Goal: Information Seeking & Learning: Learn about a topic

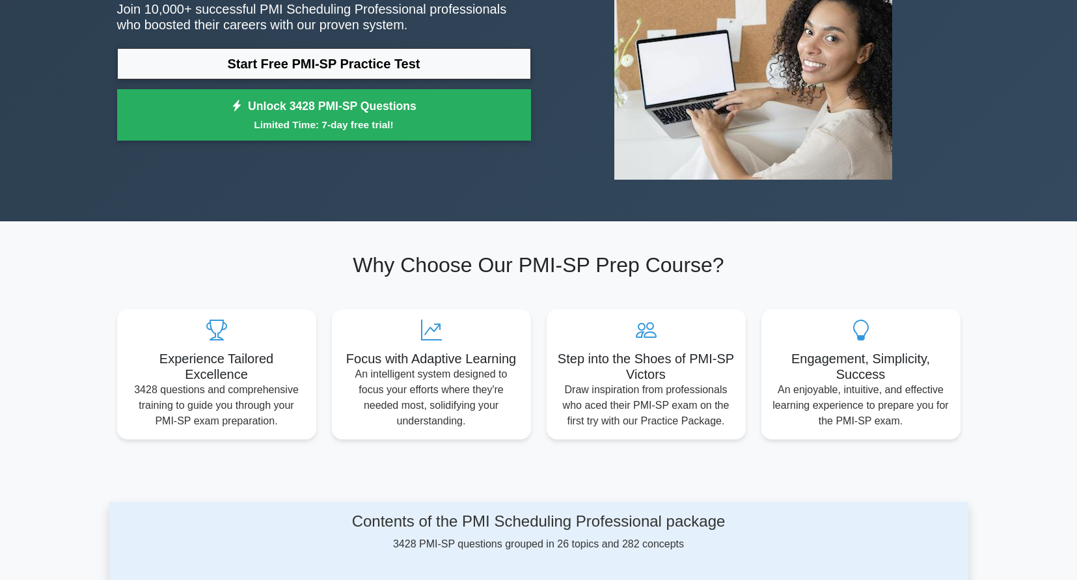
scroll to position [195, 0]
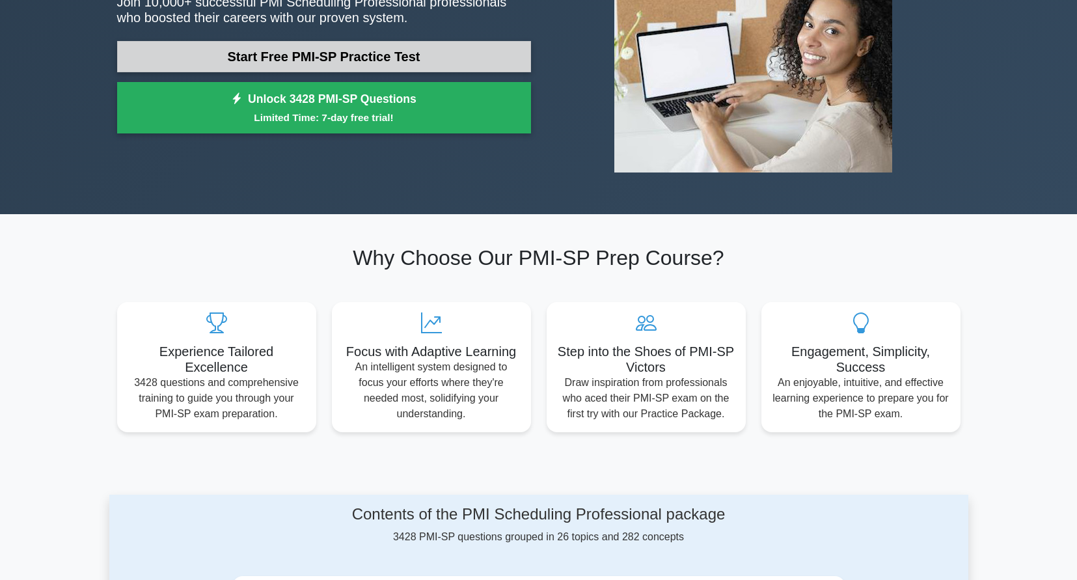
click at [345, 61] on link "Start Free PMI-SP Practice Test" at bounding box center [324, 56] width 414 height 31
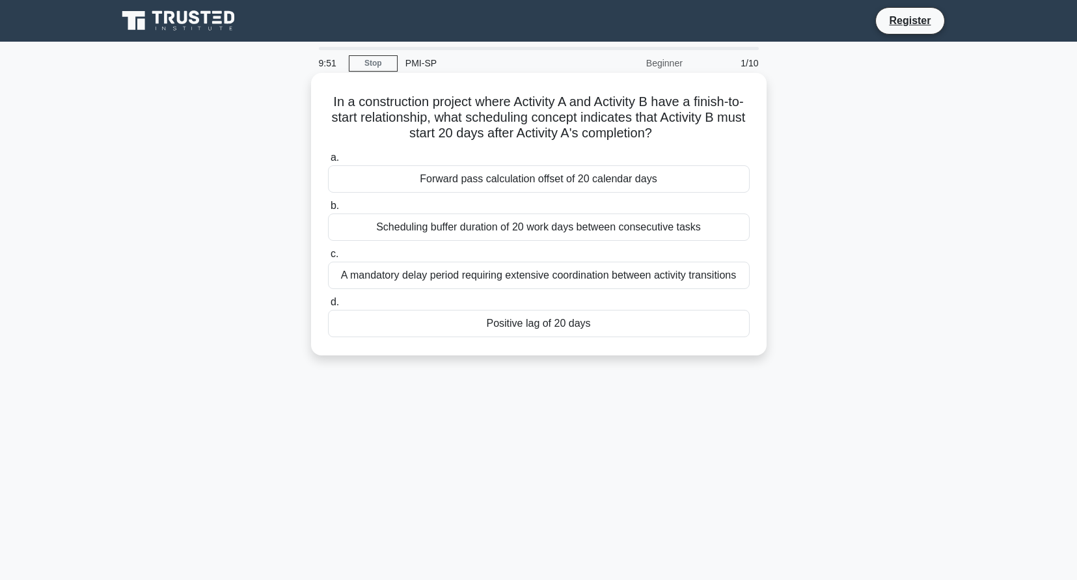
drag, startPoint x: 340, startPoint y: 104, endPoint x: 733, endPoint y: 127, distance: 393.0
click at [733, 127] on h5 "In a construction project where Activity A and Activity B have a finish-to-star…" at bounding box center [539, 118] width 424 height 48
click at [520, 323] on div "Positive lag of 20 days" at bounding box center [539, 323] width 422 height 27
click at [328, 306] on input "d. Positive lag of 20 days" at bounding box center [328, 302] width 0 height 8
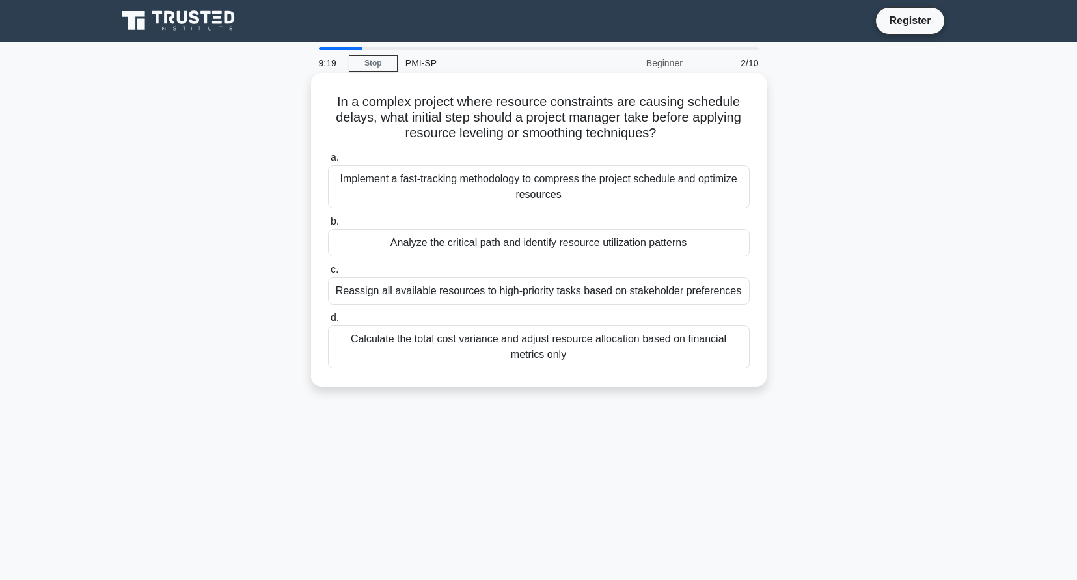
drag, startPoint x: 334, startPoint y: 97, endPoint x: 750, endPoint y: 131, distance: 417.8
click at [750, 131] on h5 "In a complex project where resource constraints are causing schedule delays, wh…" at bounding box center [539, 118] width 424 height 48
click at [524, 246] on div "Analyze the critical path and identify resource utilization patterns" at bounding box center [539, 242] width 422 height 27
click at [328, 226] on input "b. Analyze the critical path and identify resource utilization patterns" at bounding box center [328, 221] width 0 height 8
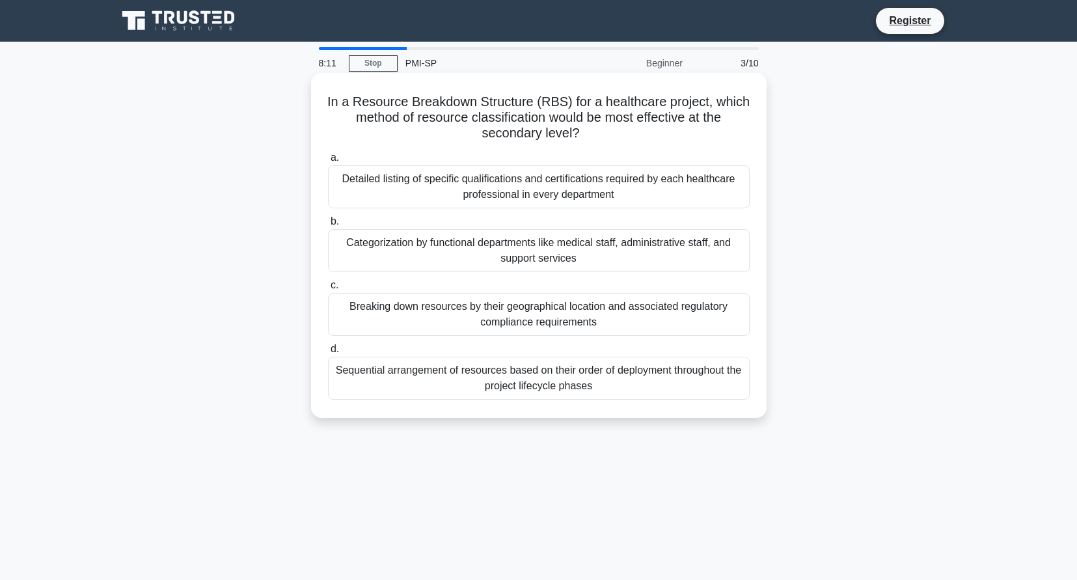
drag, startPoint x: 577, startPoint y: 96, endPoint x: 747, endPoint y: 142, distance: 176.0
click at [747, 142] on h5 "In a Resource Breakdown Structure (RBS) for a healthcare project, which method …" at bounding box center [539, 118] width 424 height 48
click at [375, 128] on h5 "In a Resource Breakdown Structure (RBS) for a healthcare project, which method …" at bounding box center [539, 118] width 424 height 48
drag, startPoint x: 321, startPoint y: 101, endPoint x: 757, endPoint y: 138, distance: 437.5
click at [757, 138] on div "In a Resource Breakdown Structure (RBS) for a healthcare project, which method …" at bounding box center [538, 245] width 445 height 334
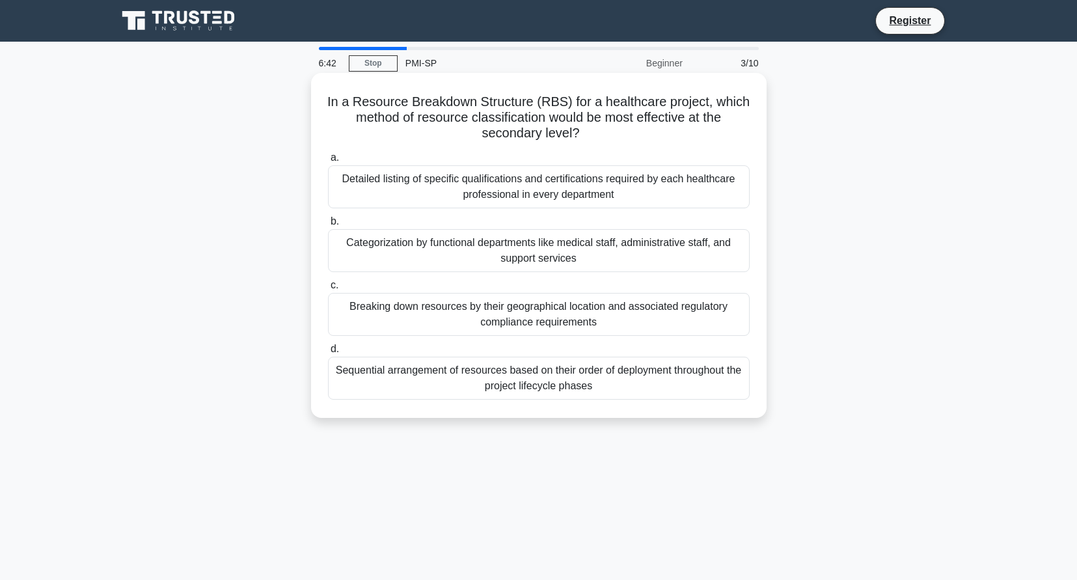
click at [537, 263] on div "Categorization by functional departments like medical staff, administrative sta…" at bounding box center [539, 250] width 422 height 43
click at [328, 226] on input "b. Categorization by functional departments like medical staff, administrative …" at bounding box center [328, 221] width 0 height 8
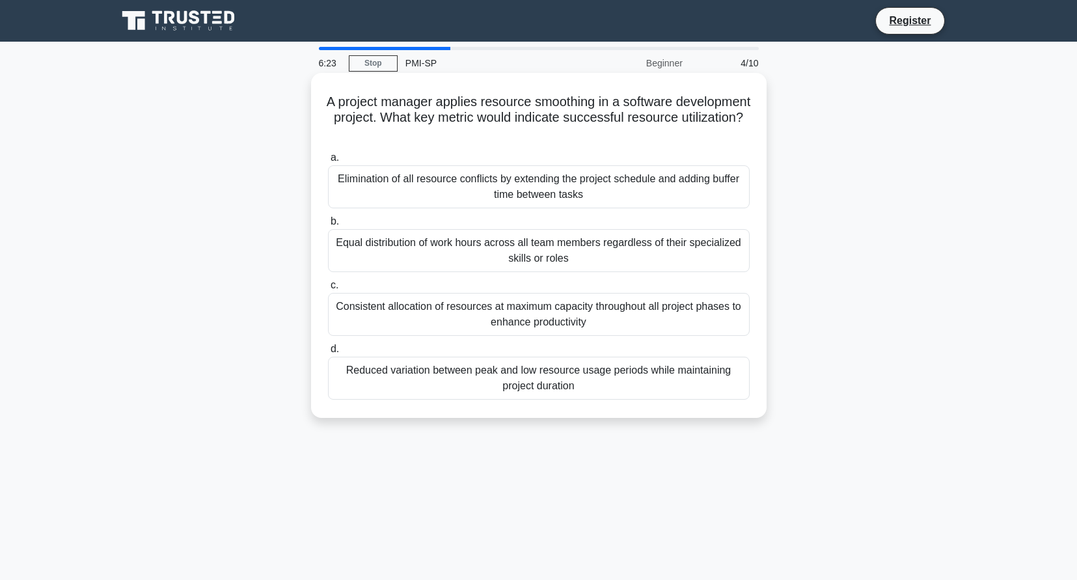
drag, startPoint x: 360, startPoint y: 104, endPoint x: 737, endPoint y: 135, distance: 378.6
click at [737, 135] on h5 "A project manager applies resource smoothing in a software development project.…" at bounding box center [539, 118] width 424 height 48
click at [360, 103] on h5 "A project manager applies resource smoothing in a software development project.…" at bounding box center [539, 118] width 424 height 48
drag, startPoint x: 360, startPoint y: 103, endPoint x: 703, endPoint y: 129, distance: 344.5
click at [703, 129] on h5 "A project manager applies resource smoothing in a software development project.…" at bounding box center [539, 118] width 424 height 48
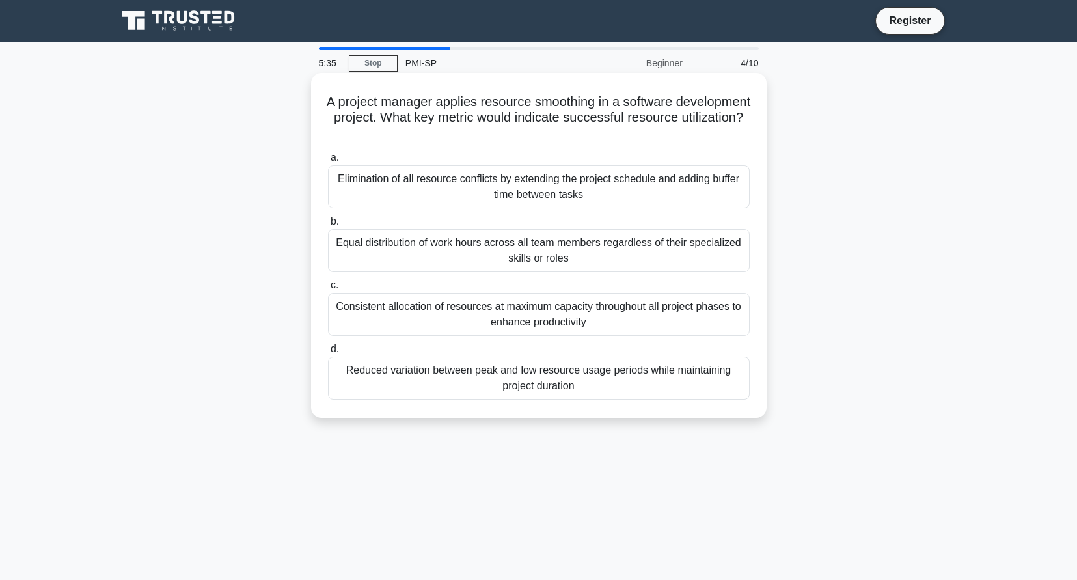
click at [556, 317] on div "Consistent allocation of resources at maximum capacity throughout all project p…" at bounding box center [539, 314] width 422 height 43
click at [328, 290] on input "c. Consistent allocation of resources at maximum capacity throughout all projec…" at bounding box center [328, 285] width 0 height 8
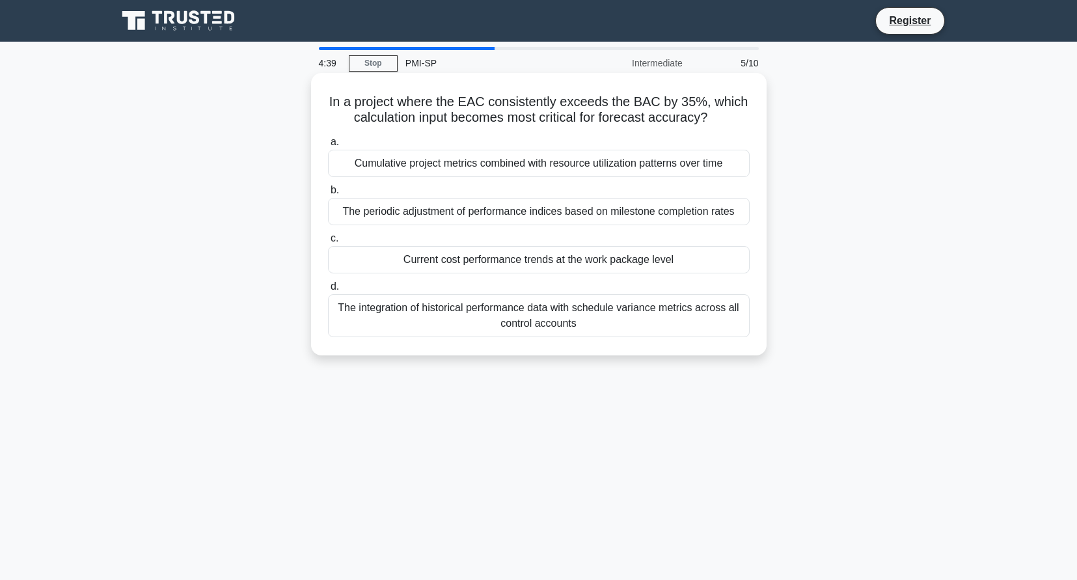
click at [563, 219] on div "The periodic adjustment of performance indices based on milestone completion ra…" at bounding box center [539, 211] width 422 height 27
click at [328, 195] on input "b. The periodic adjustment of performance indices based on milestone completion…" at bounding box center [328, 190] width 0 height 8
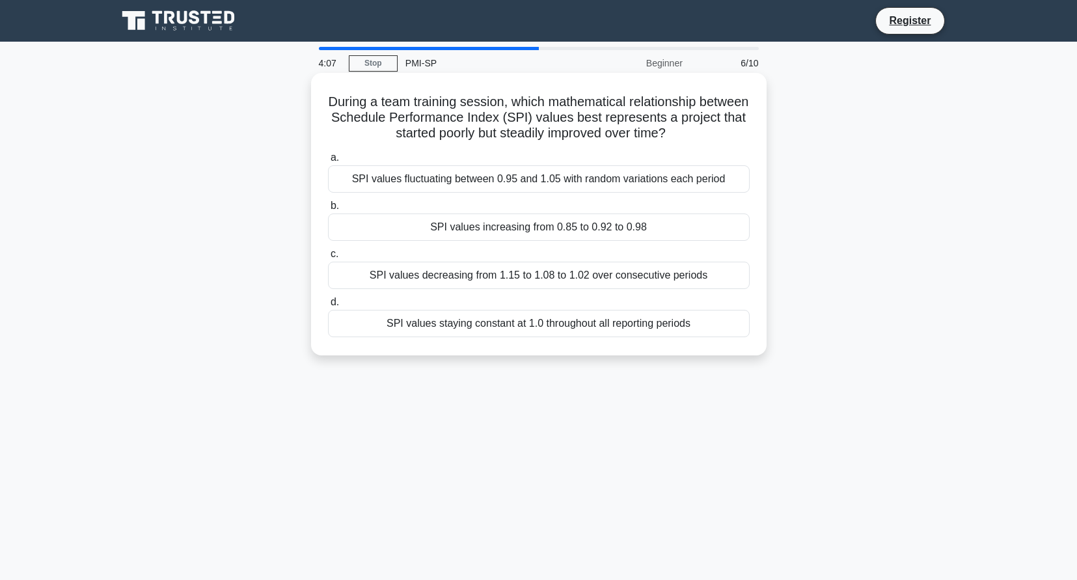
click at [529, 228] on div "SPI values increasing from 0.85 to 0.92 to 0.98" at bounding box center [539, 226] width 422 height 27
click at [328, 210] on input "b. SPI values increasing from 0.85 to 0.92 to 0.98" at bounding box center [328, 206] width 0 height 8
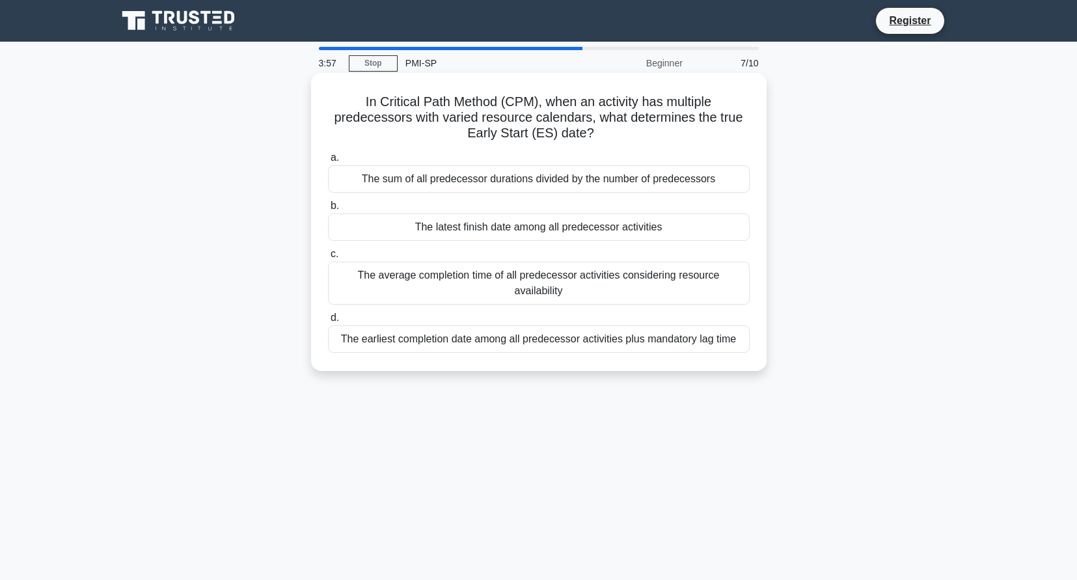
drag, startPoint x: 362, startPoint y: 98, endPoint x: 750, endPoint y: 127, distance: 389.5
click at [750, 127] on h5 "In Critical Path Method (CPM), when an activity has multiple predecessors with …" at bounding box center [539, 118] width 424 height 48
click at [541, 228] on div "The latest finish date among all predecessor activities" at bounding box center [539, 226] width 422 height 27
click at [328, 210] on input "b. The latest finish date among all predecessor activities" at bounding box center [328, 206] width 0 height 8
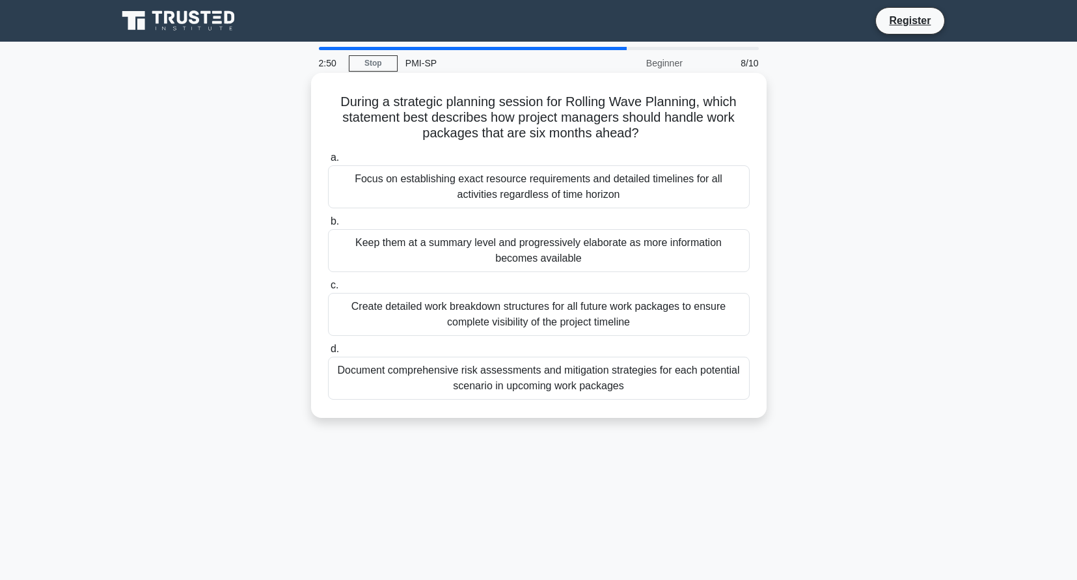
click at [466, 254] on div "Keep them at a summary level and progressively elaborate as more information be…" at bounding box center [539, 250] width 422 height 43
click at [328, 226] on input "b. Keep them at a summary level and progressively elaborate as more information…" at bounding box center [328, 221] width 0 height 8
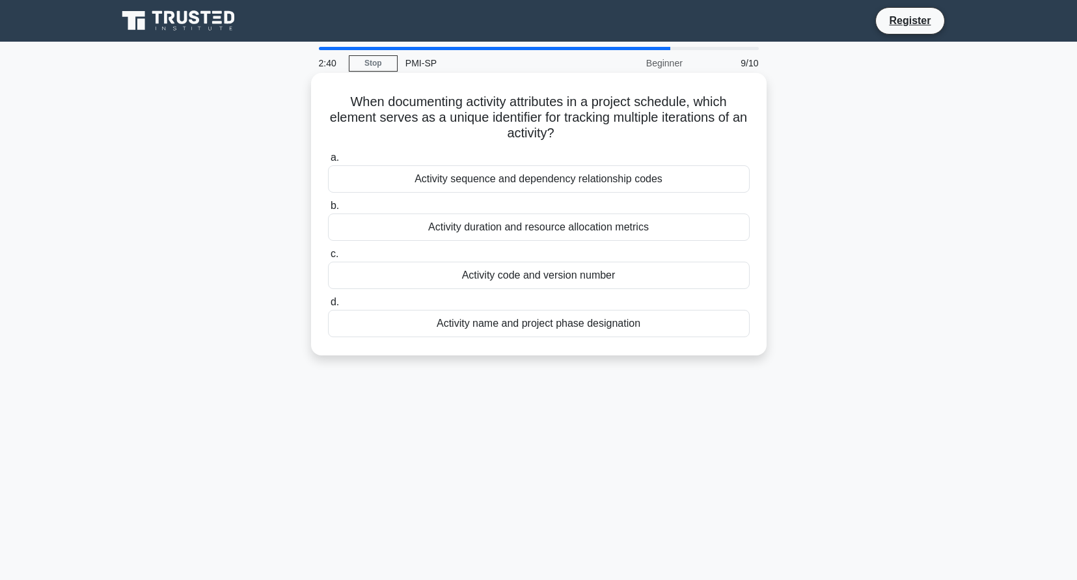
drag, startPoint x: 700, startPoint y: 103, endPoint x: 756, endPoint y: 134, distance: 63.8
click at [756, 134] on div "When documenting activity attributes in a project schedule, which element serve…" at bounding box center [538, 214] width 445 height 272
click at [503, 282] on div "Activity code and version number" at bounding box center [539, 275] width 422 height 27
click at [328, 258] on input "c. Activity code and version number" at bounding box center [328, 254] width 0 height 8
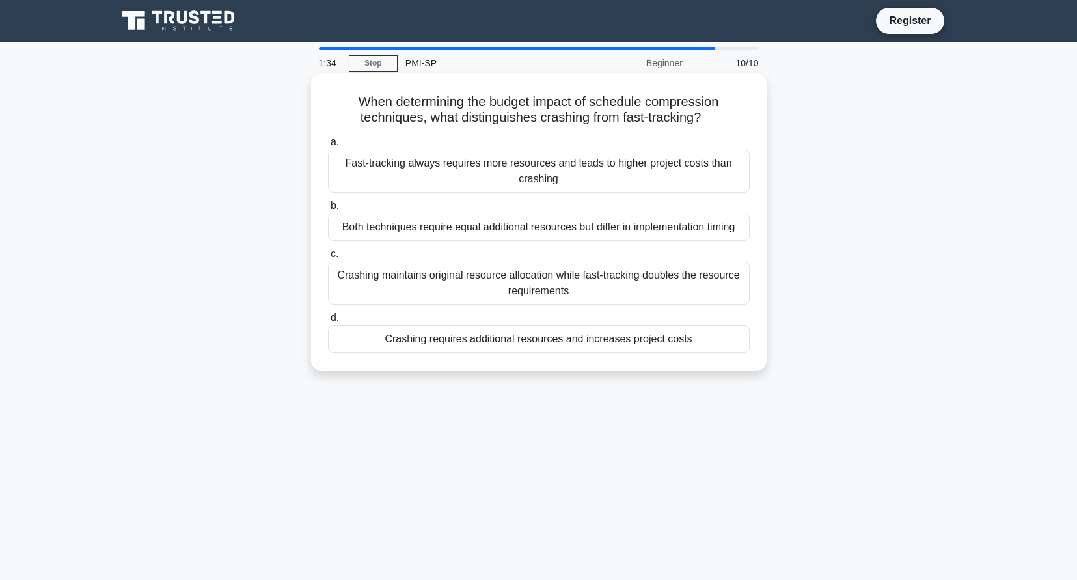
click at [506, 345] on div "Crashing requires additional resources and increases project costs" at bounding box center [539, 338] width 422 height 27
click at [328, 322] on input "d. Crashing requires additional resources and increases project costs" at bounding box center [328, 318] width 0 height 8
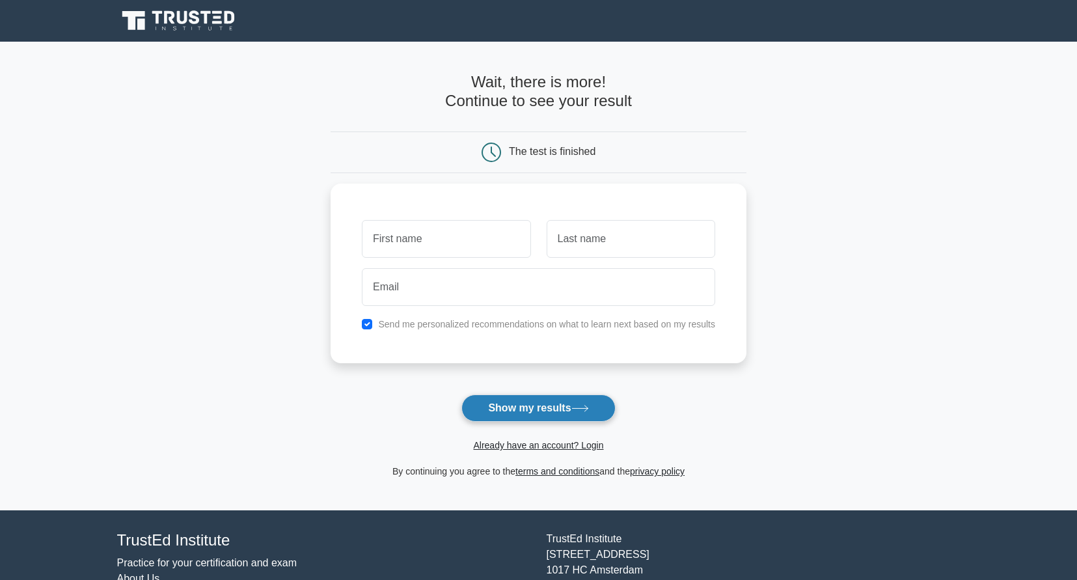
click at [507, 400] on button "Show my results" at bounding box center [538, 407] width 154 height 27
click at [439, 238] on input "text" at bounding box center [446, 236] width 169 height 38
type input "[PERSON_NAME]"
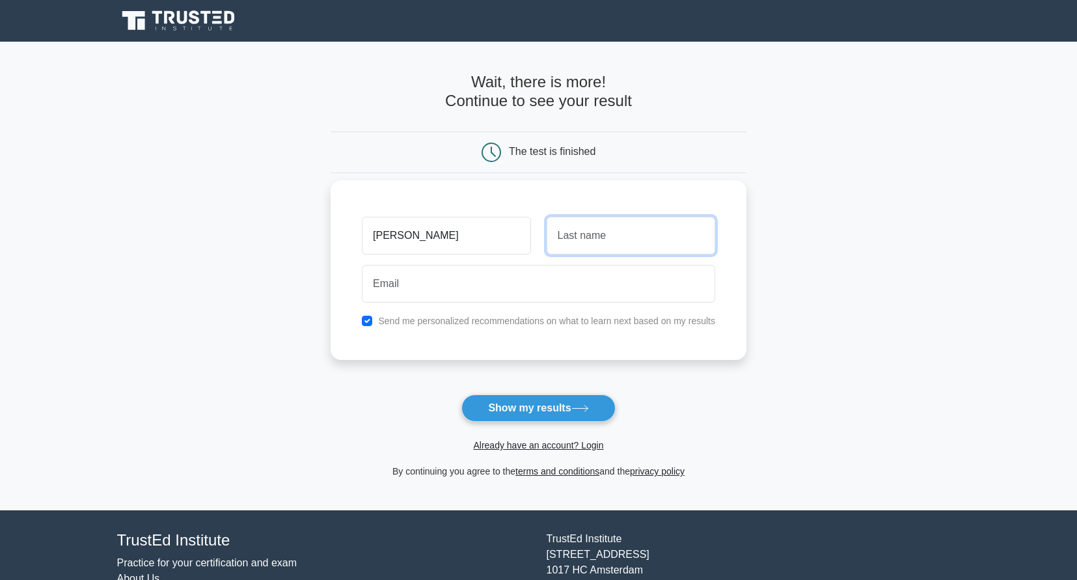
click at [600, 242] on input "text" at bounding box center [631, 236] width 169 height 38
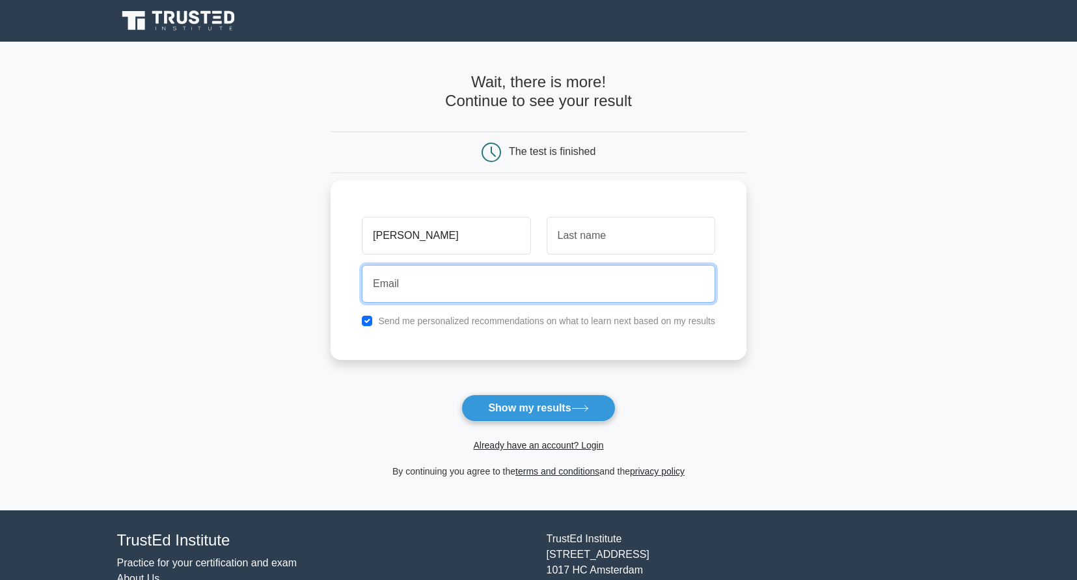
click at [526, 280] on input "email" at bounding box center [538, 284] width 353 height 38
type input "stan01@hotmail.com"
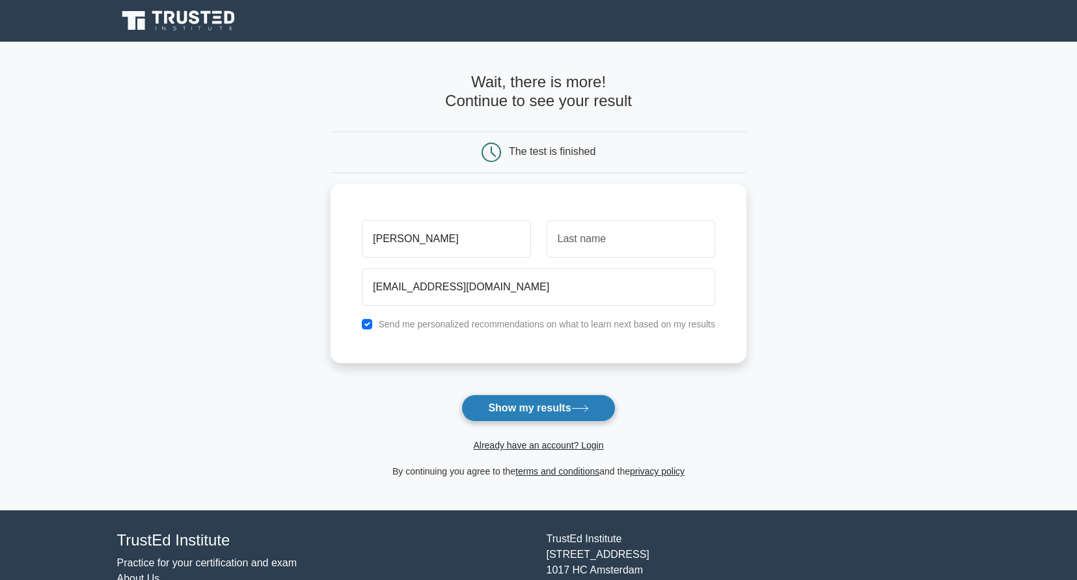
click at [532, 414] on button "Show my results" at bounding box center [538, 407] width 154 height 27
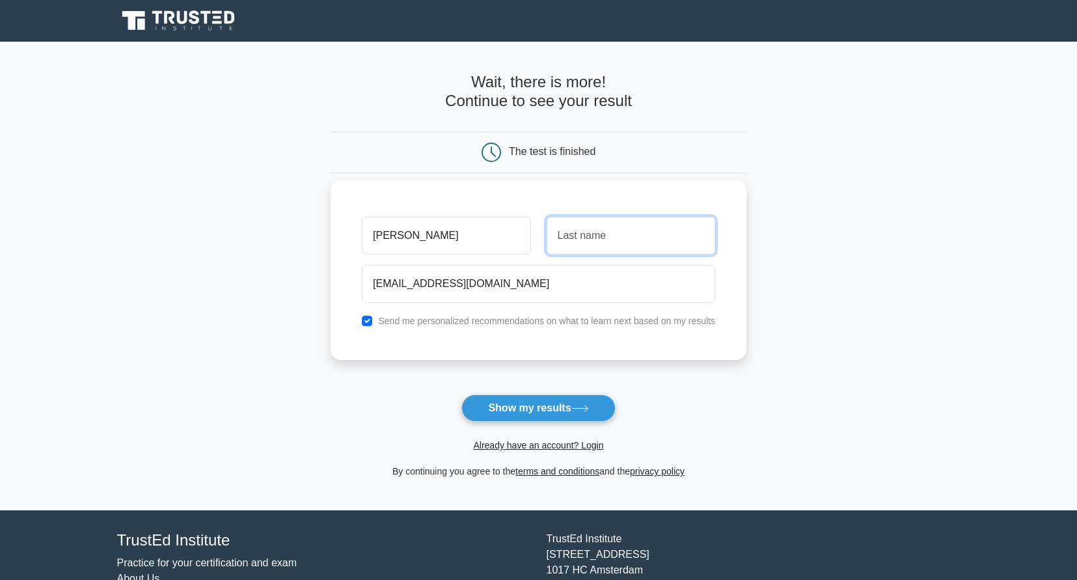
click at [601, 251] on input "text" at bounding box center [631, 236] width 169 height 38
type input "Dipsingh"
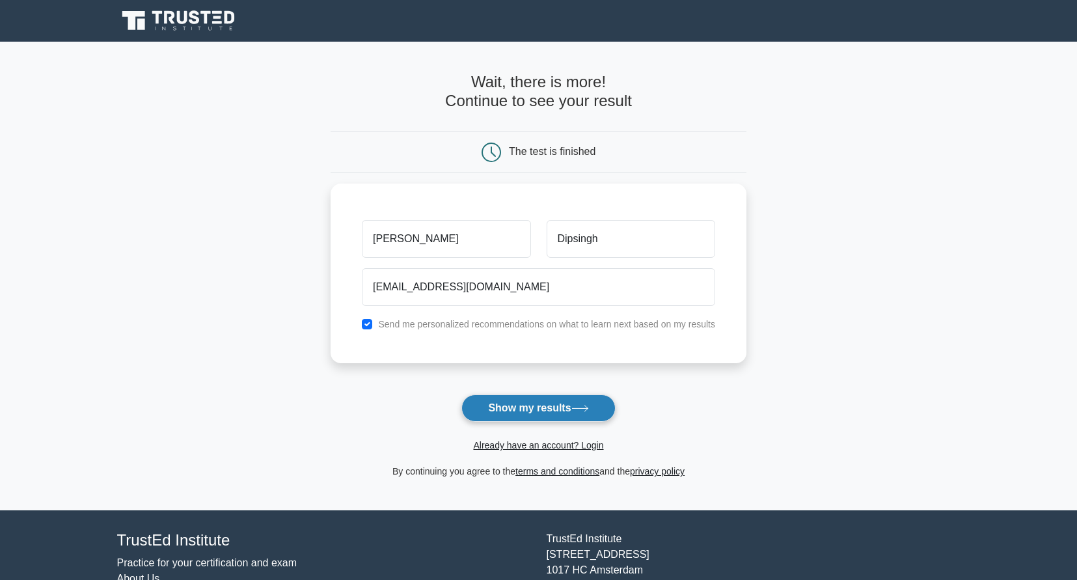
click at [574, 407] on button "Show my results" at bounding box center [538, 407] width 154 height 27
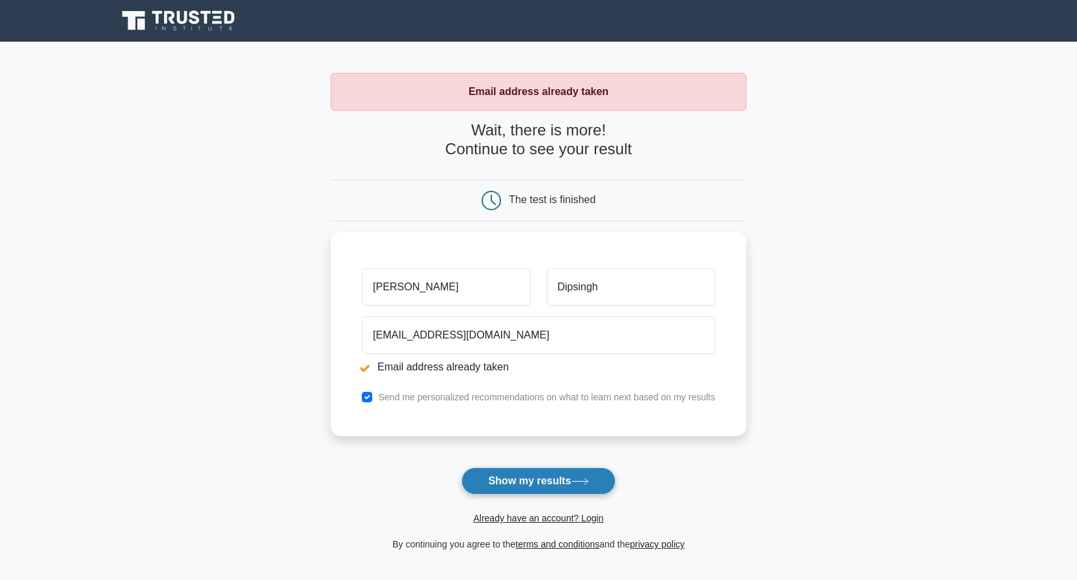
click at [541, 483] on button "Show my results" at bounding box center [538, 480] width 154 height 27
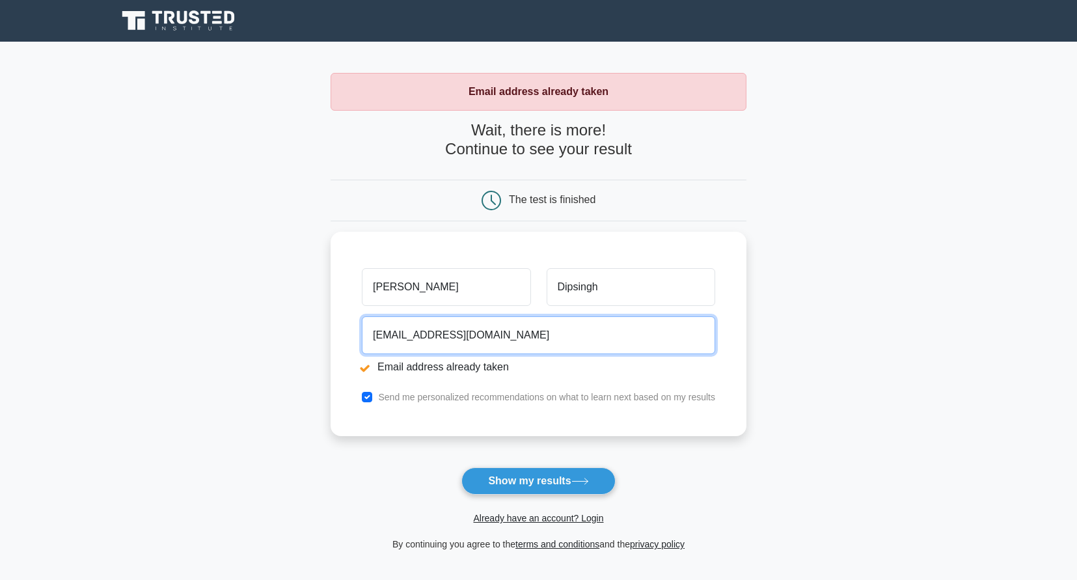
click at [511, 340] on input "[EMAIL_ADDRESS][DOMAIN_NAME]" at bounding box center [538, 335] width 353 height 38
click at [404, 331] on input "[EMAIL_ADDRESS][DOMAIN_NAME]" at bounding box center [538, 332] width 353 height 38
type input "stan012@hotmail.com"
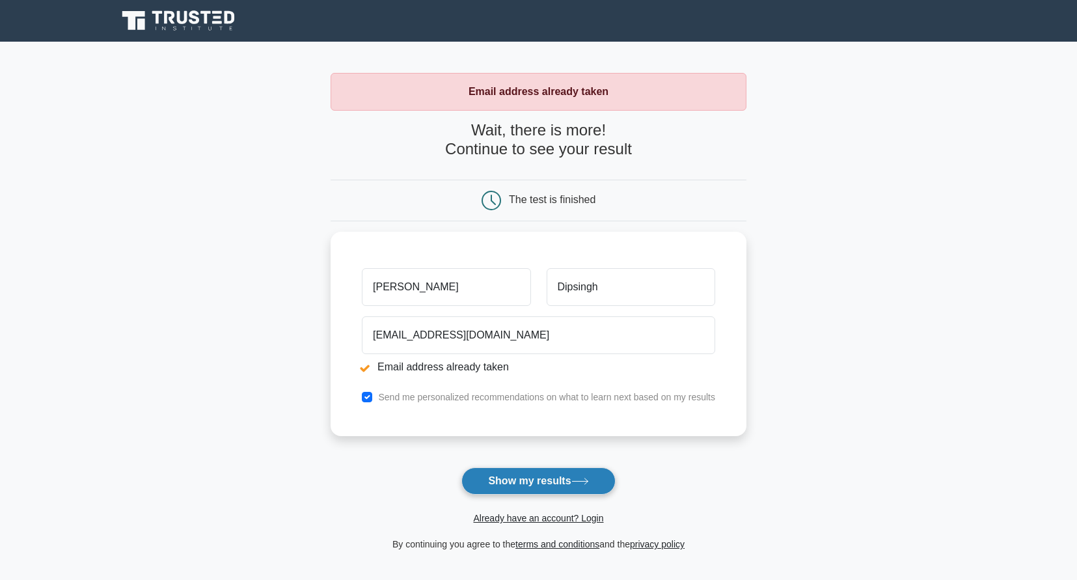
click at [532, 488] on button "Show my results" at bounding box center [538, 480] width 154 height 27
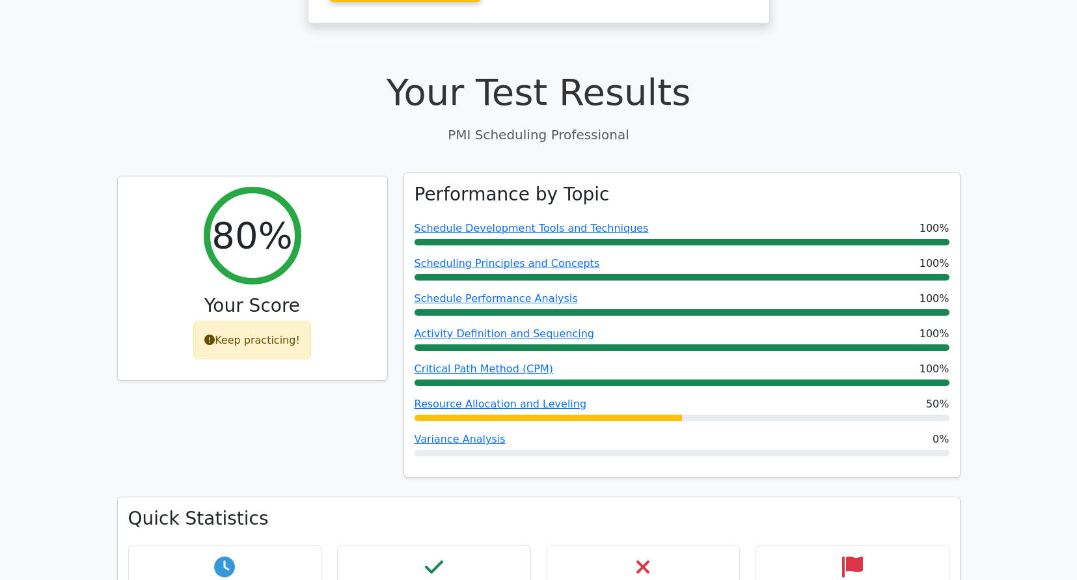
scroll to position [390, 0]
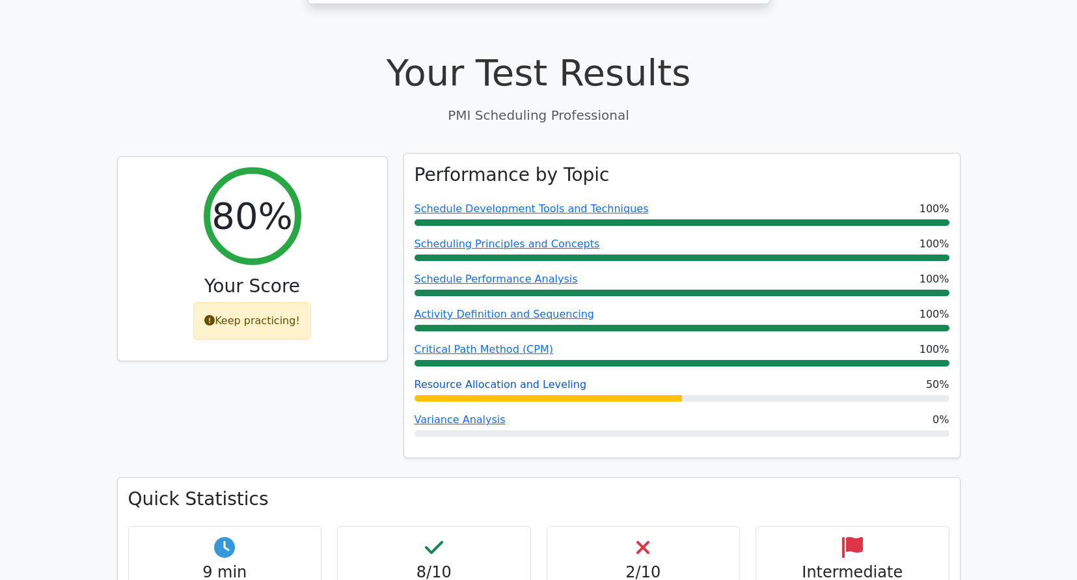
click at [490, 378] on link "Resource Allocation and Leveling" at bounding box center [500, 384] width 172 height 12
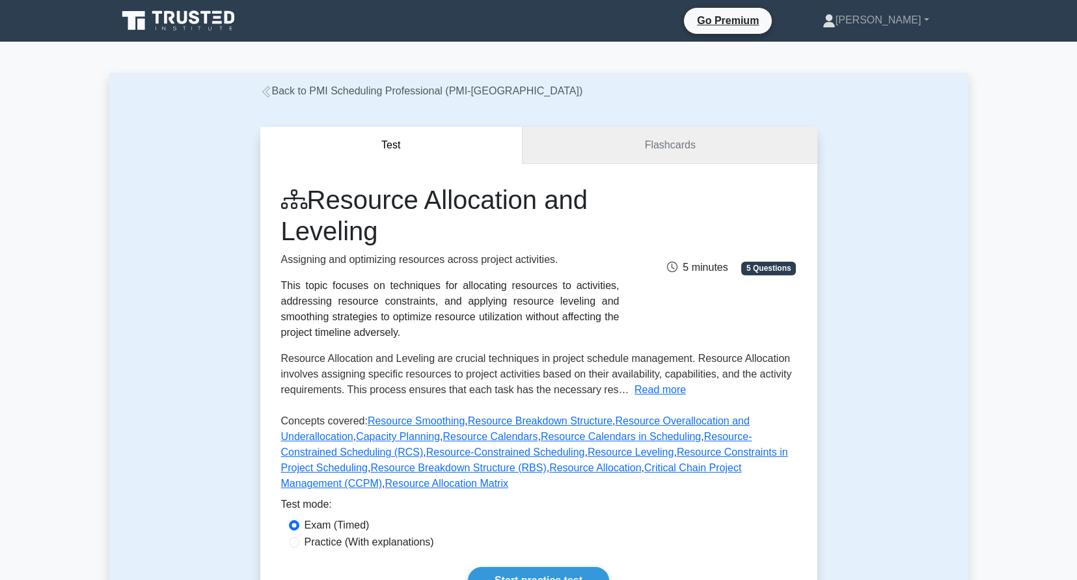
click at [684, 140] on link "Flashcards" at bounding box center [669, 145] width 294 height 37
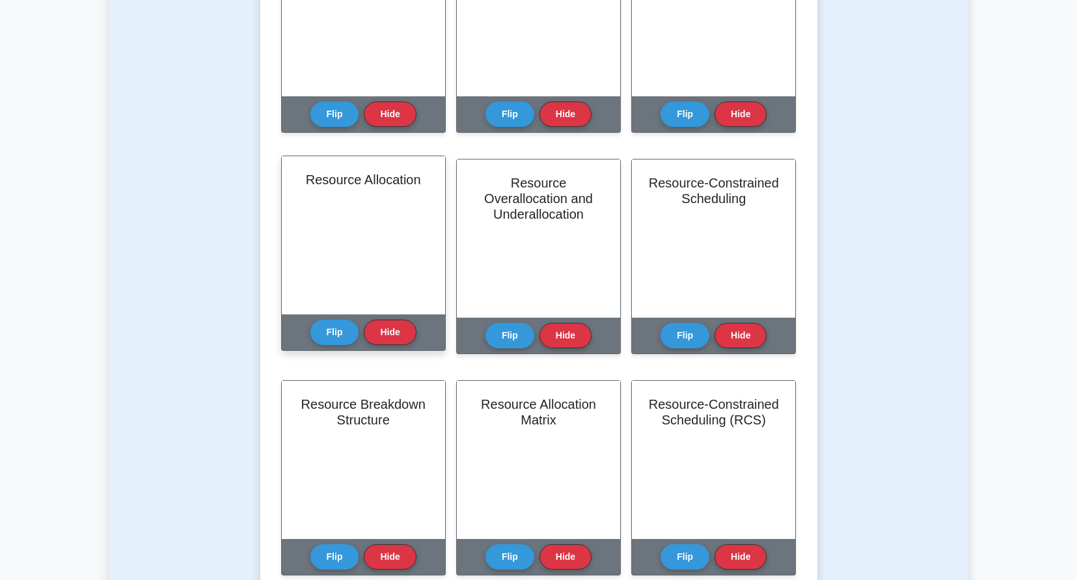
scroll to position [260, 0]
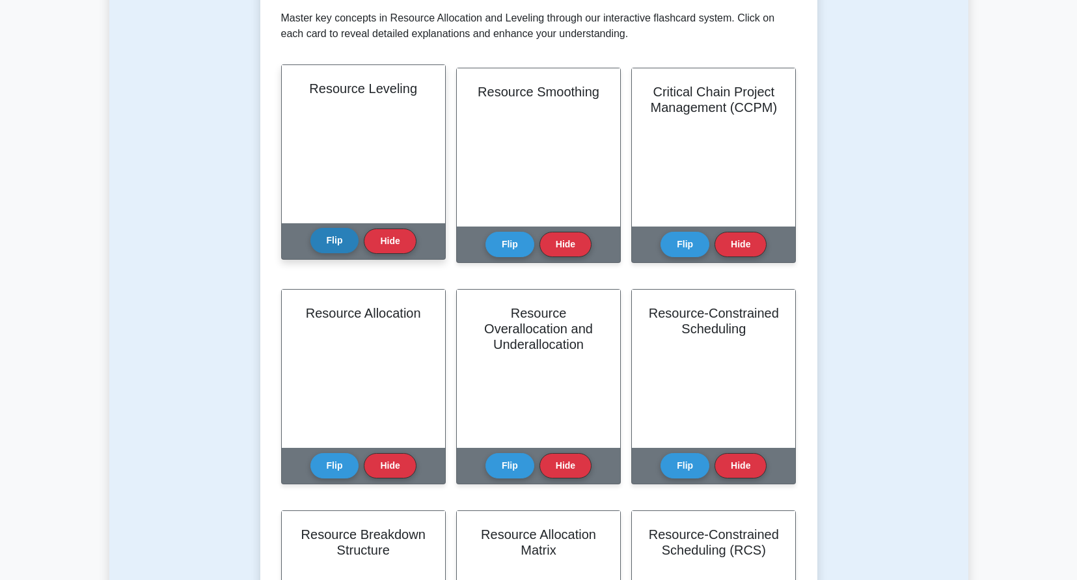
click at [329, 247] on button "Flip" at bounding box center [334, 240] width 49 height 25
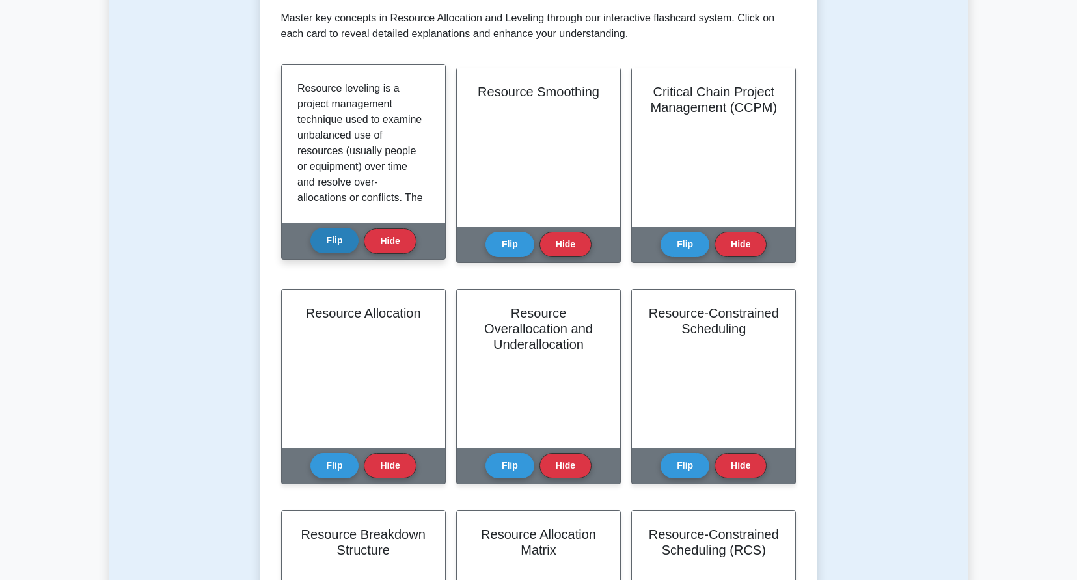
click at [329, 247] on button "Flip" at bounding box center [334, 240] width 49 height 25
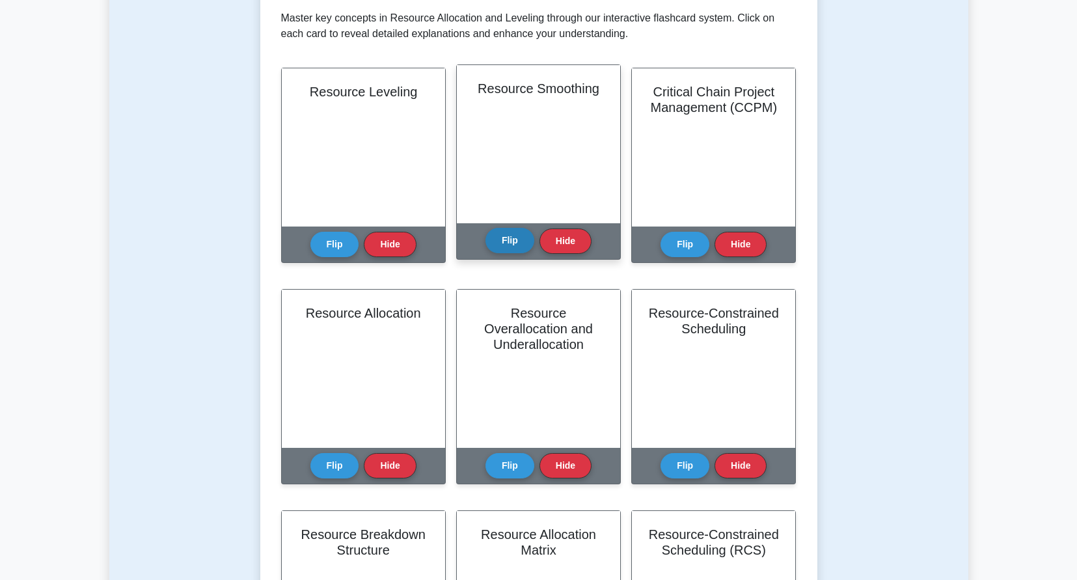
click at [526, 239] on button "Flip" at bounding box center [509, 240] width 49 height 25
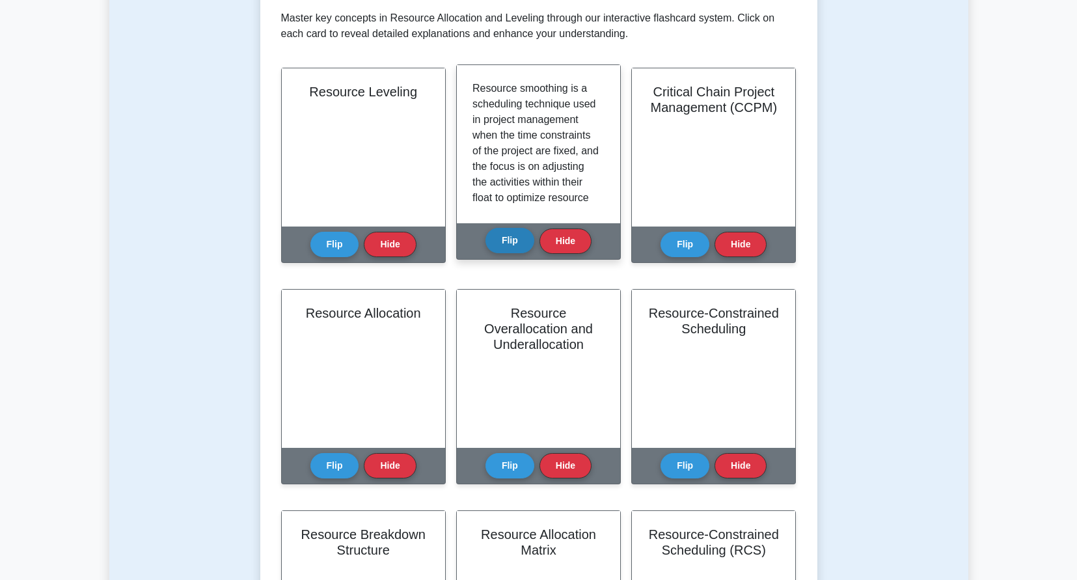
click at [526, 239] on button "Flip" at bounding box center [509, 240] width 49 height 25
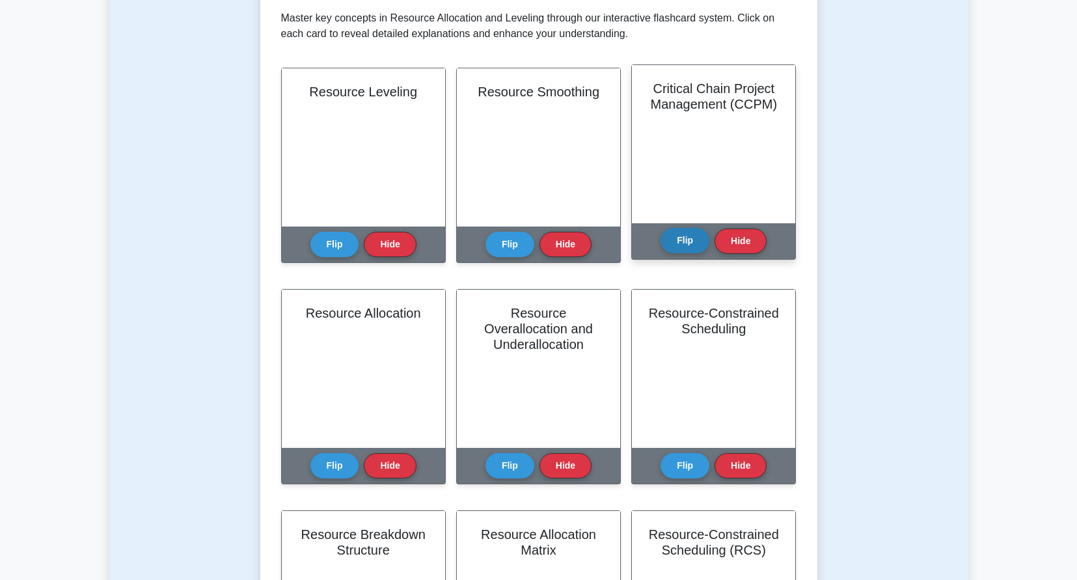
click at [668, 237] on button "Flip" at bounding box center [684, 240] width 49 height 25
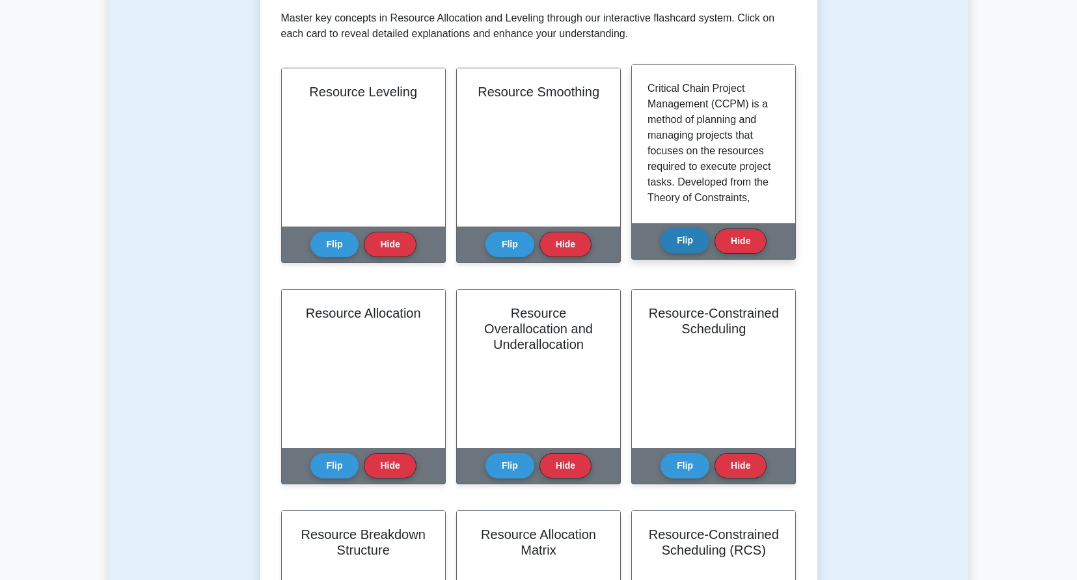
click at [668, 237] on button "Flip" at bounding box center [684, 240] width 49 height 25
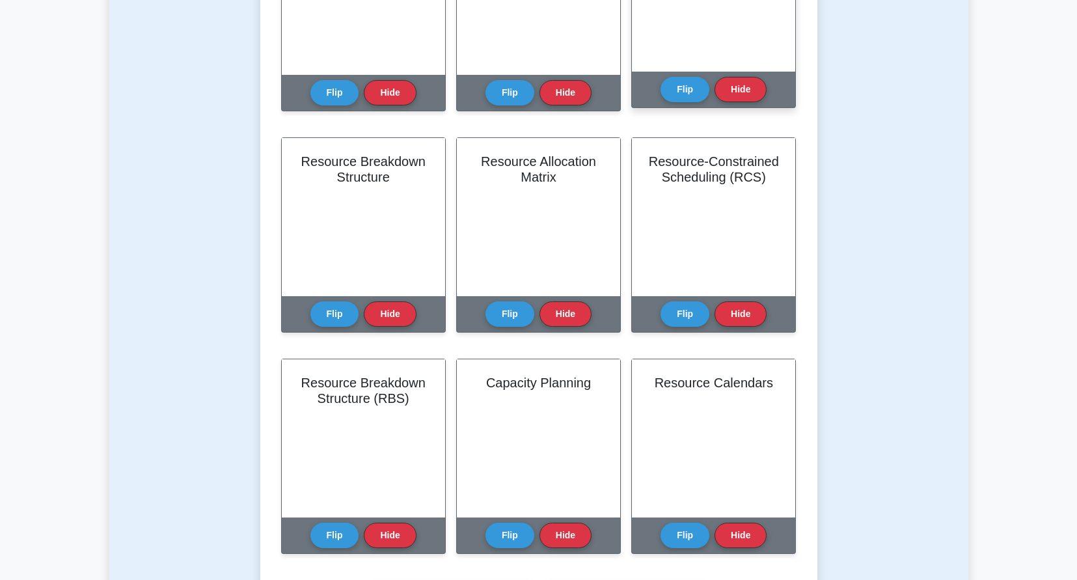
scroll to position [911, 0]
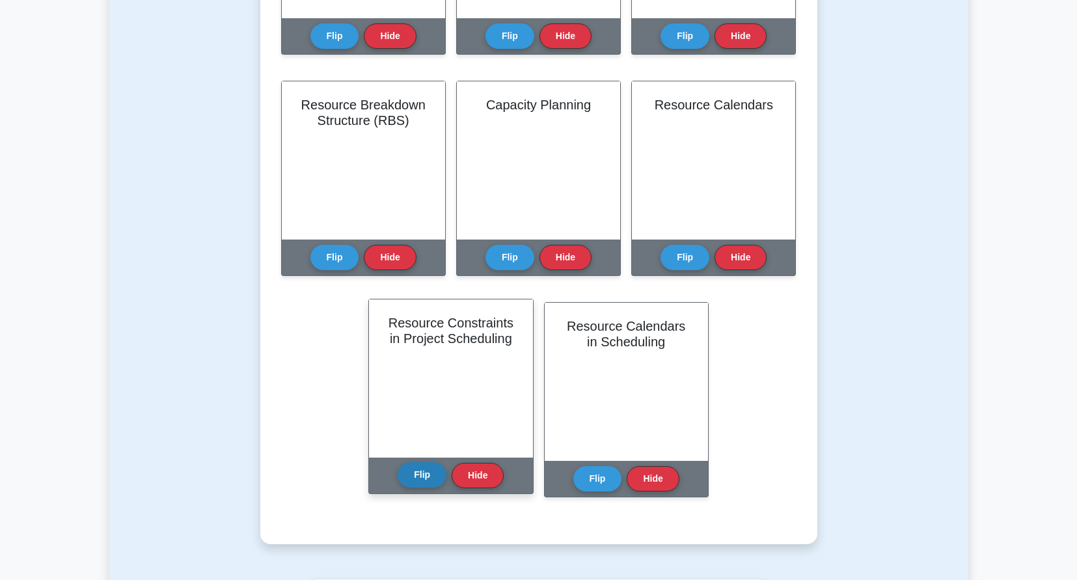
click at [422, 475] on button "Flip" at bounding box center [422, 474] width 49 height 25
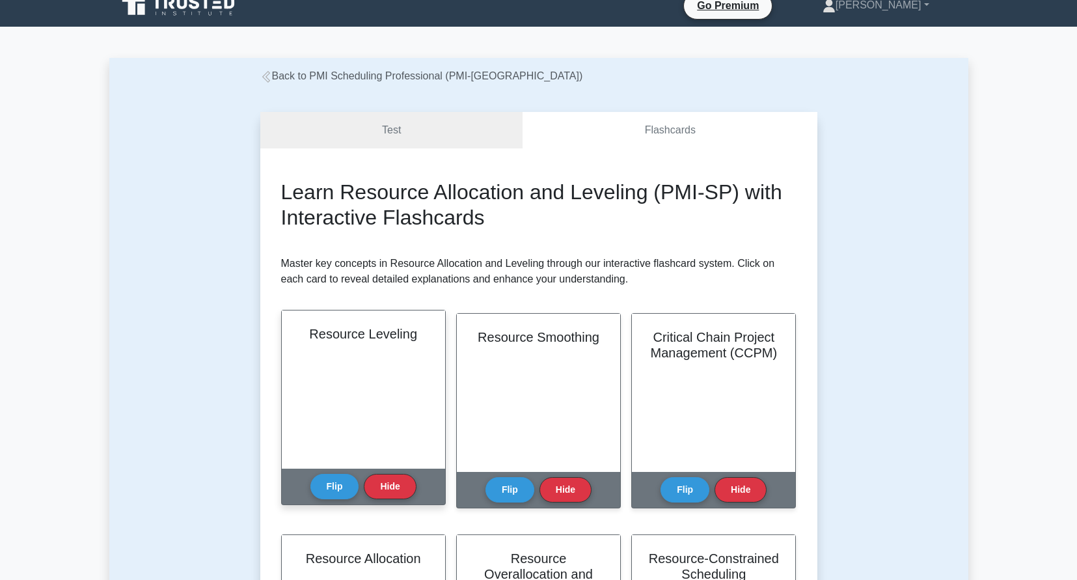
scroll to position [0, 0]
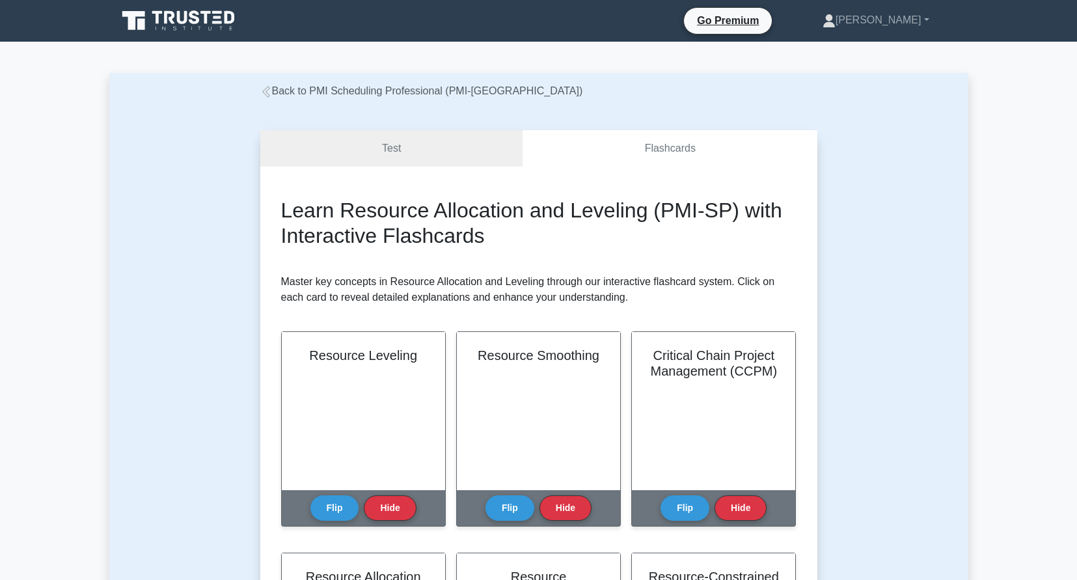
click at [336, 90] on link "Back to PMI Scheduling Professional (PMI-SP)" at bounding box center [421, 90] width 323 height 11
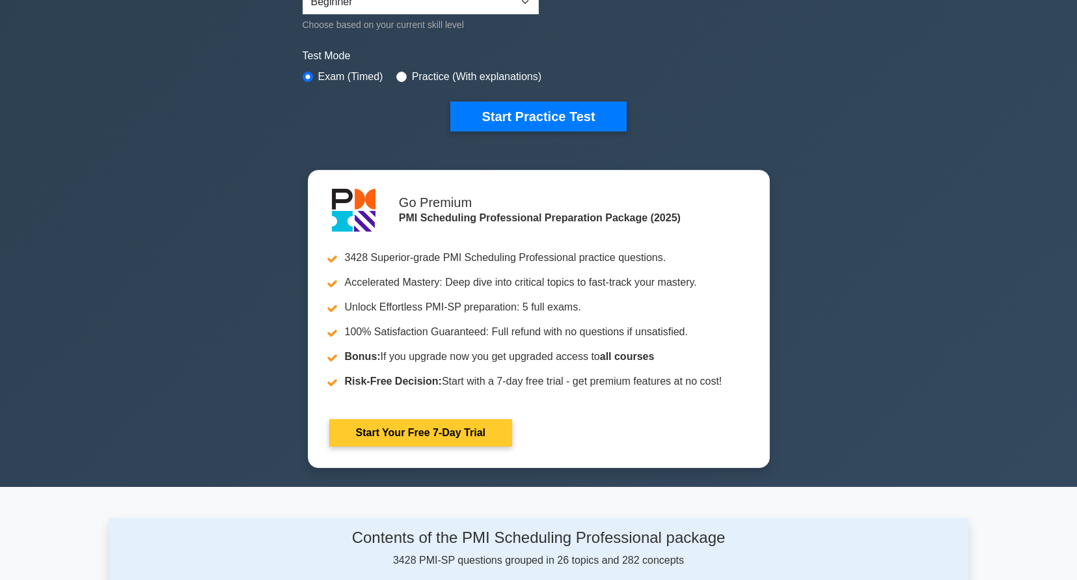
scroll to position [390, 0]
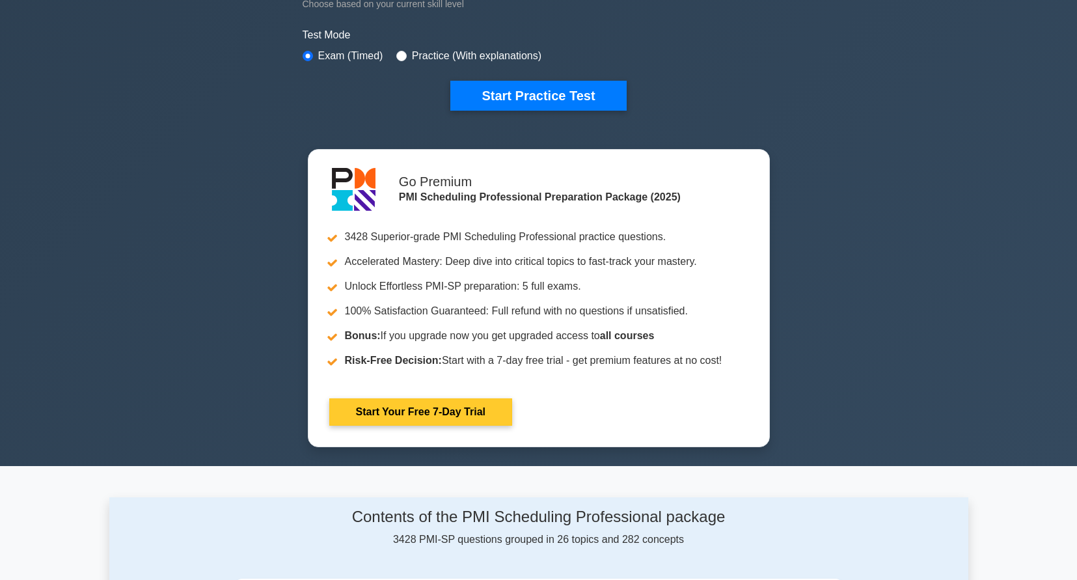
click at [442, 413] on link "Start Your Free 7-Day Trial" at bounding box center [420, 411] width 183 height 27
